Goal: Task Accomplishment & Management: Use online tool/utility

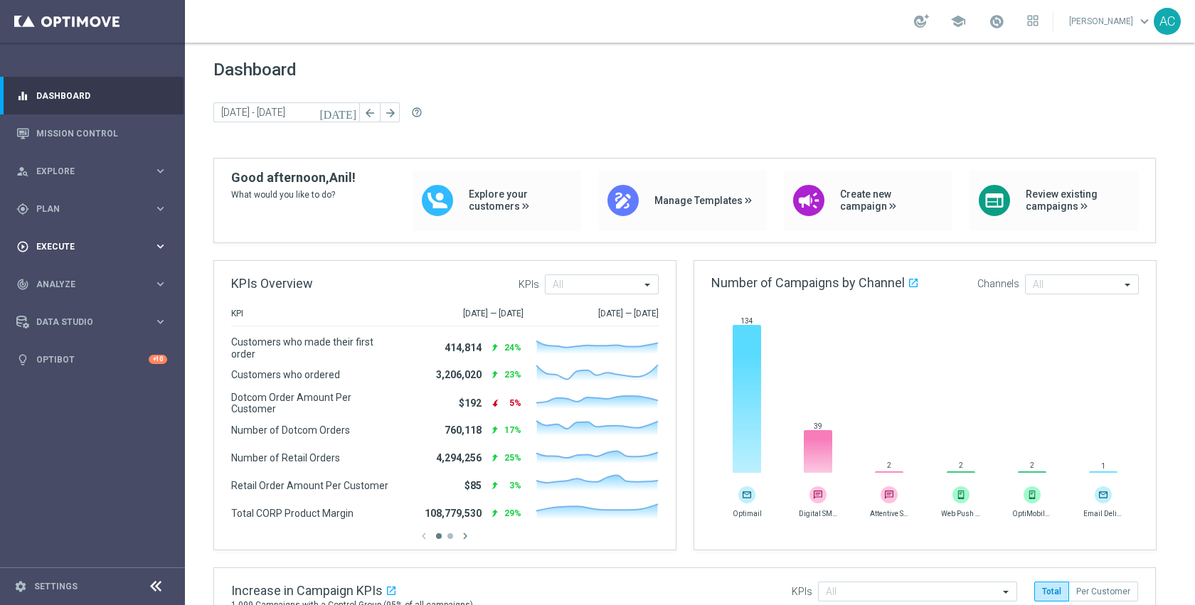
click at [76, 250] on span "Execute" at bounding box center [94, 246] width 117 height 9
click at [72, 321] on div "track_changes Analyze" at bounding box center [84, 327] width 137 height 13
click at [55, 210] on span "Plan" at bounding box center [94, 209] width 117 height 9
click at [65, 280] on span "Templates" at bounding box center [89, 281] width 102 height 9
click at [66, 300] on link "Optimail" at bounding box center [96, 302] width 104 height 11
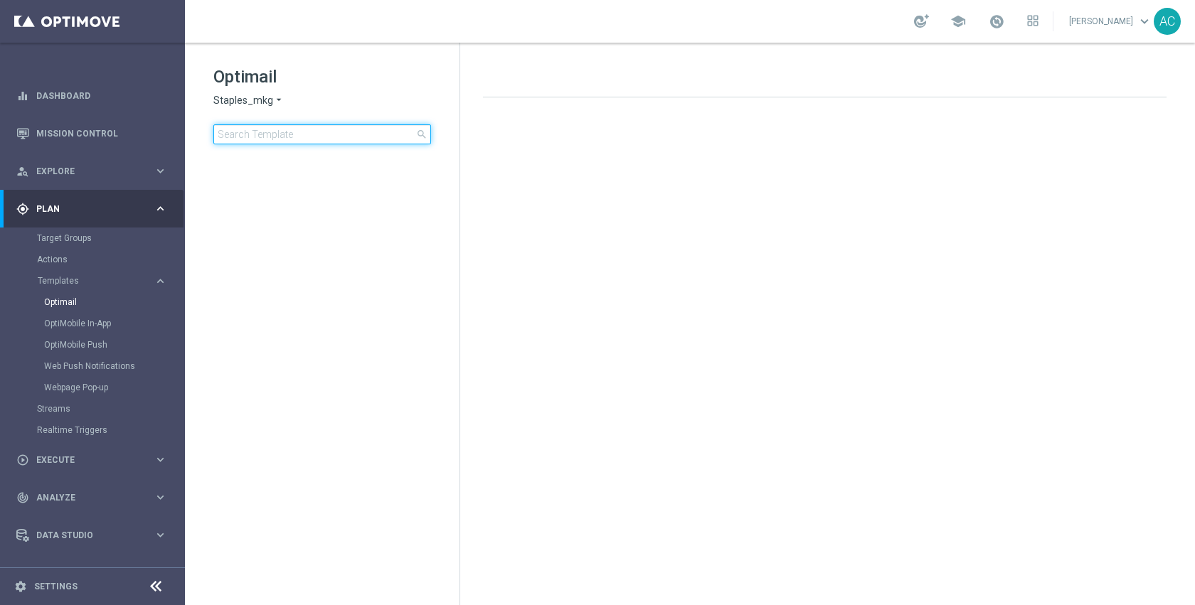
click at [323, 132] on input at bounding box center [322, 134] width 218 height 20
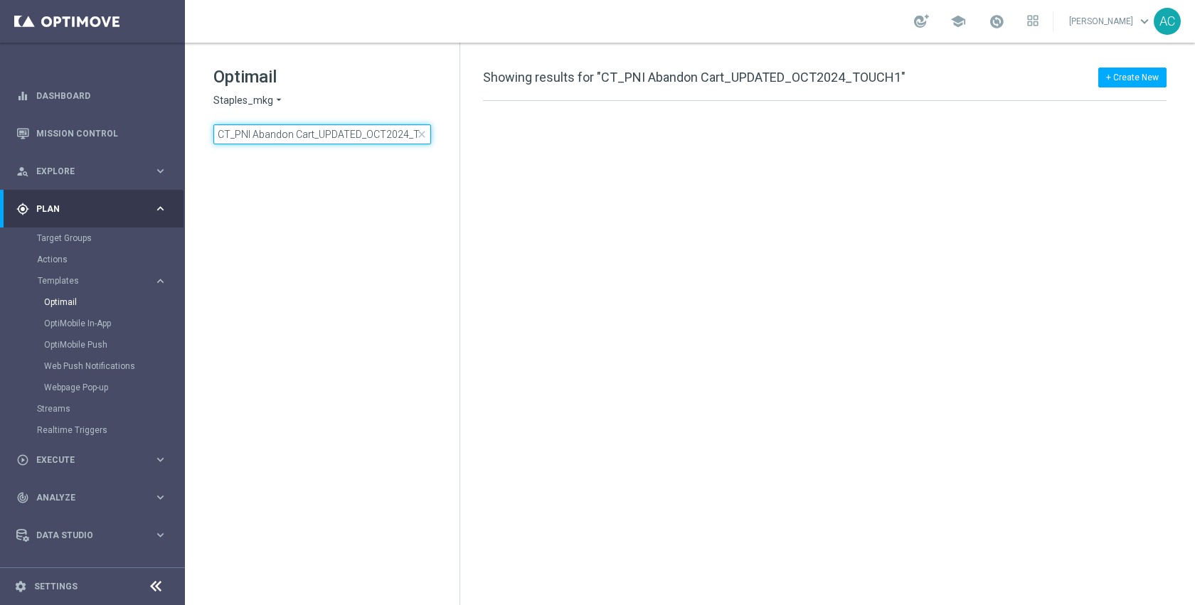
scroll to position [0, 28]
click at [352, 134] on input "CT_PNI Abandon Cart_UPDATED_OCT2024_TOUCH1" at bounding box center [322, 134] width 218 height 20
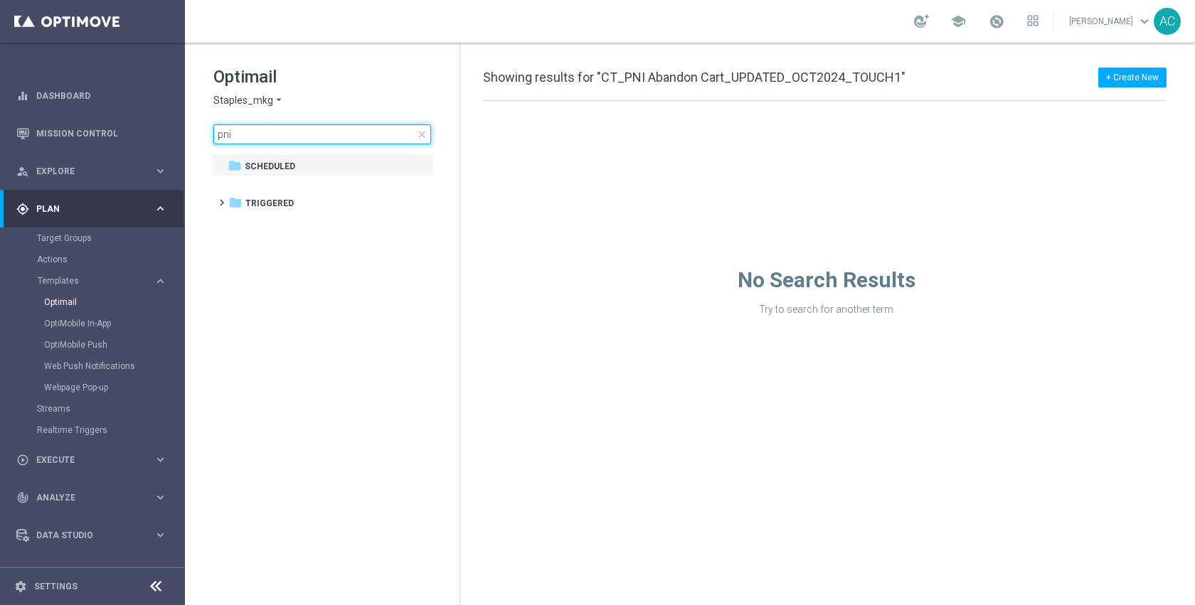
type input "pni"
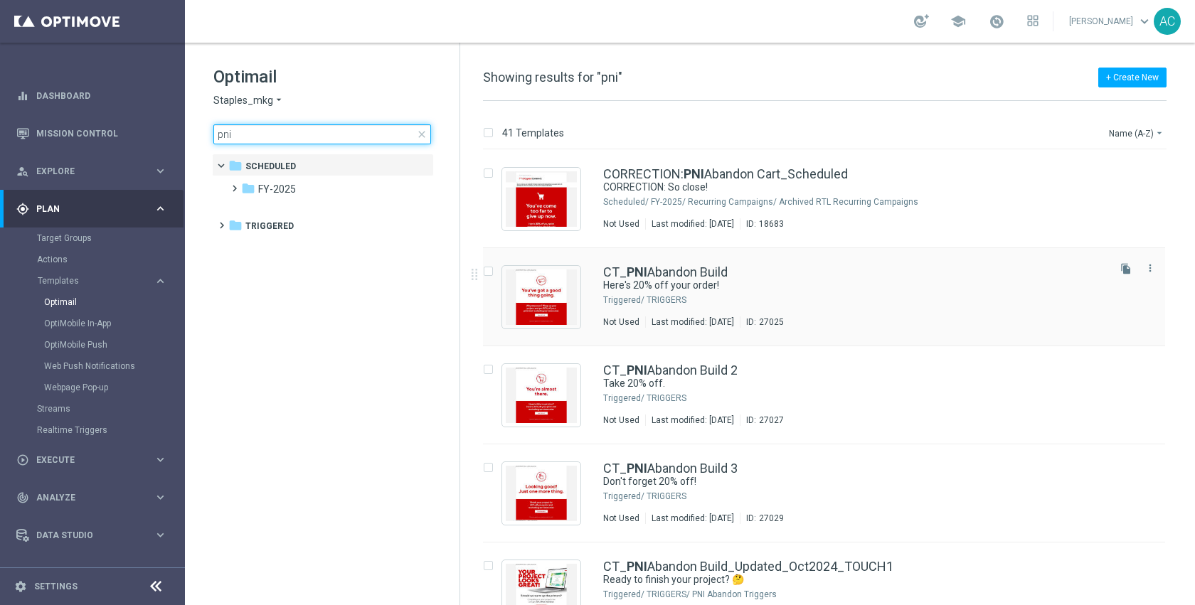
scroll to position [246, 0]
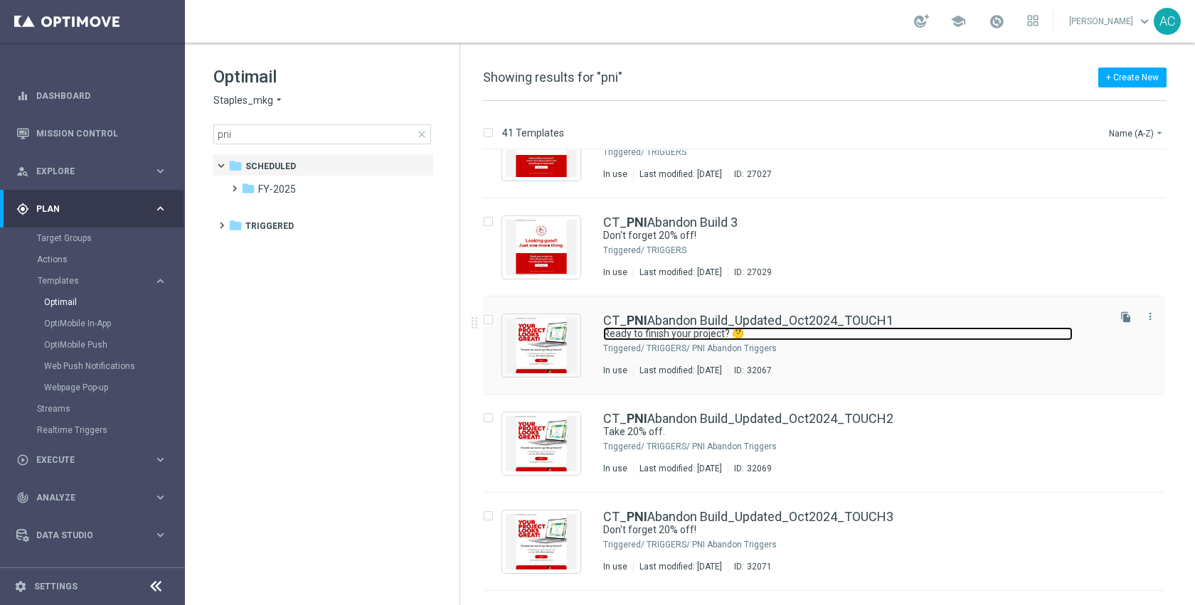
click at [826, 327] on link "Ready to finish your project? 🤔" at bounding box center [837, 334] width 469 height 14
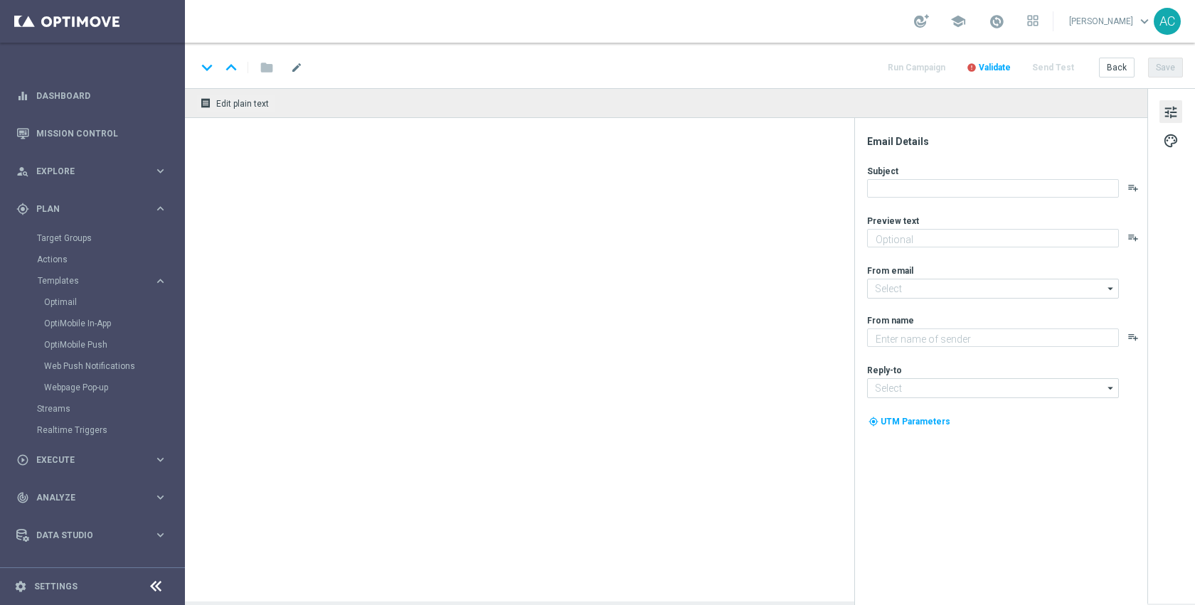
type textarea "Complete it [DATE] + save 20%!"
type input "[EMAIL_ADDRESS][DOMAIN_NAME]"
type textarea "Staples"
type input "[EMAIL_ADDRESS][DOMAIN_NAME]"
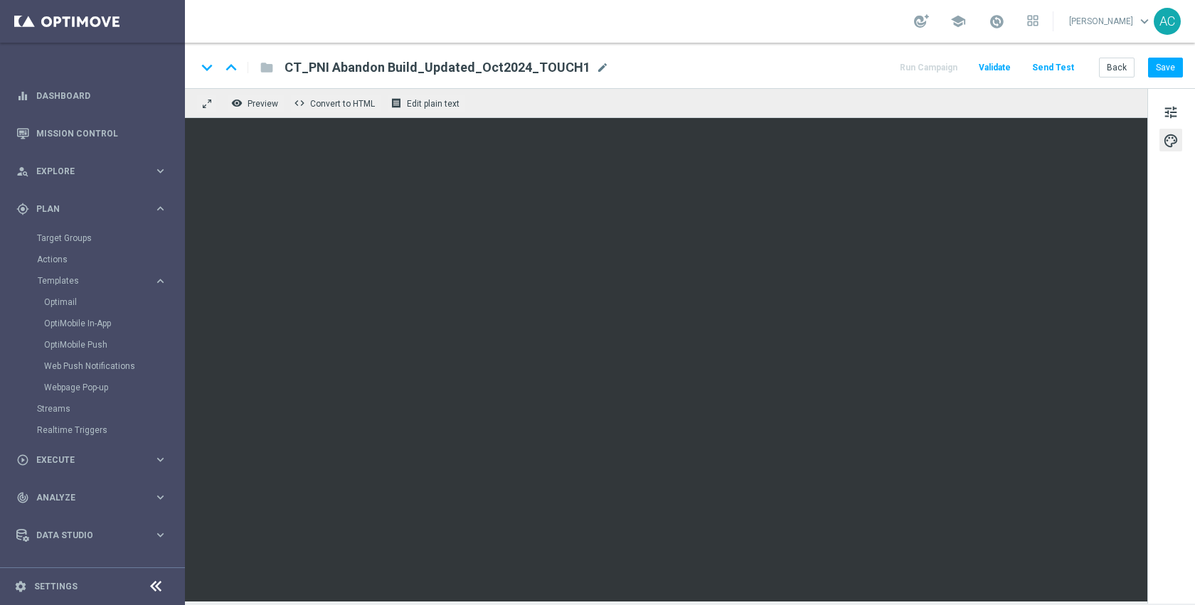
click at [646, 27] on div "school [PERSON_NAME] keyboard_arrow_down AC" at bounding box center [690, 21] width 1010 height 43
